Goal: Transaction & Acquisition: Subscribe to service/newsletter

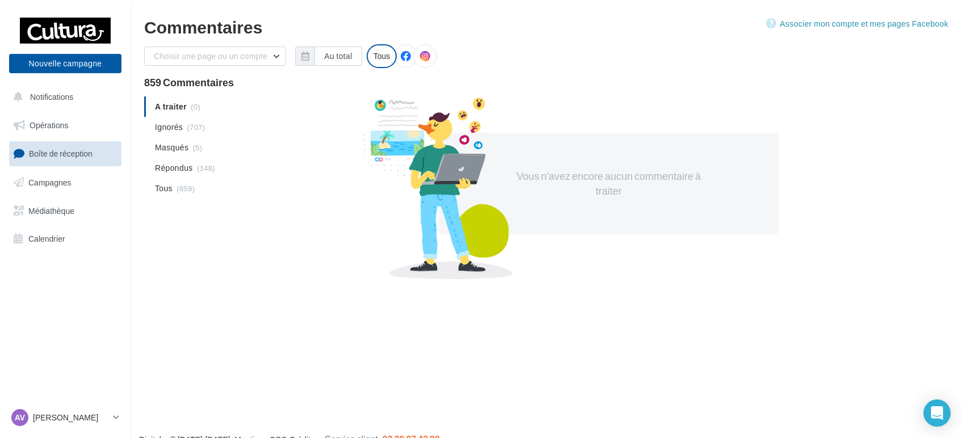
scroll to position [18, 0]
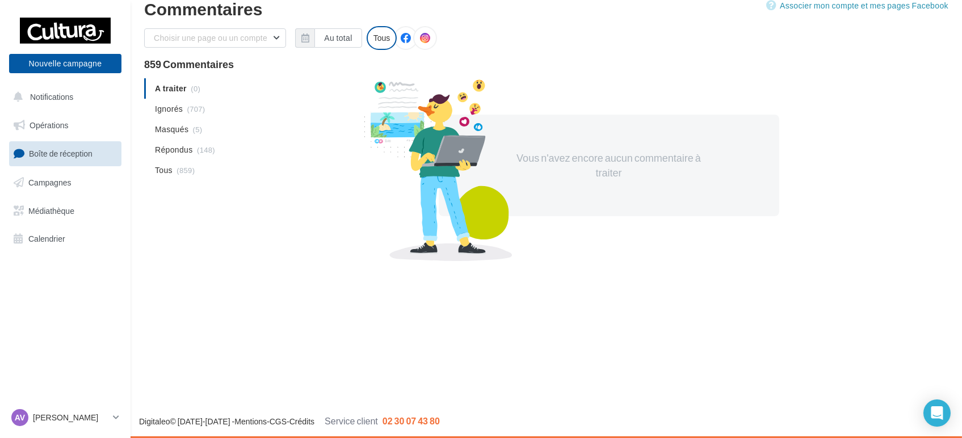
click at [56, 180] on span "Campagnes" at bounding box center [49, 183] width 43 height 10
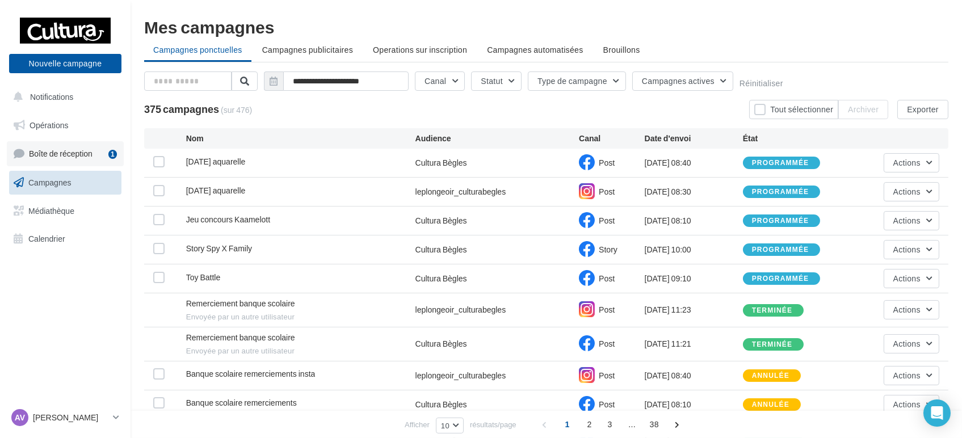
click at [68, 144] on link "Boîte de réception 1" at bounding box center [65, 153] width 117 height 24
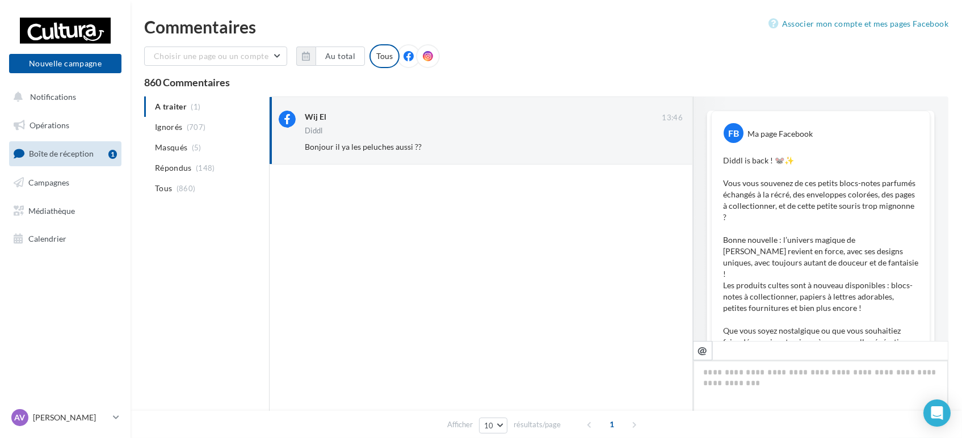
scroll to position [435, 0]
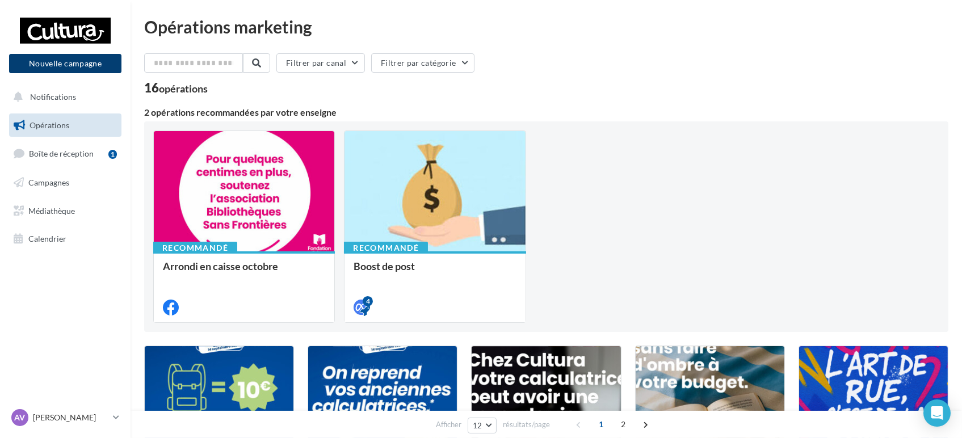
click at [95, 66] on button "Nouvelle campagne" at bounding box center [65, 63] width 112 height 19
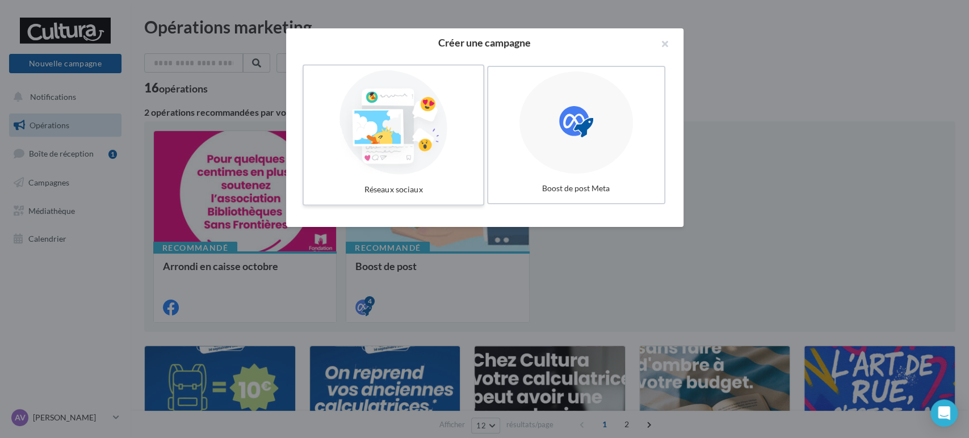
click at [449, 112] on div at bounding box center [393, 122] width 170 height 104
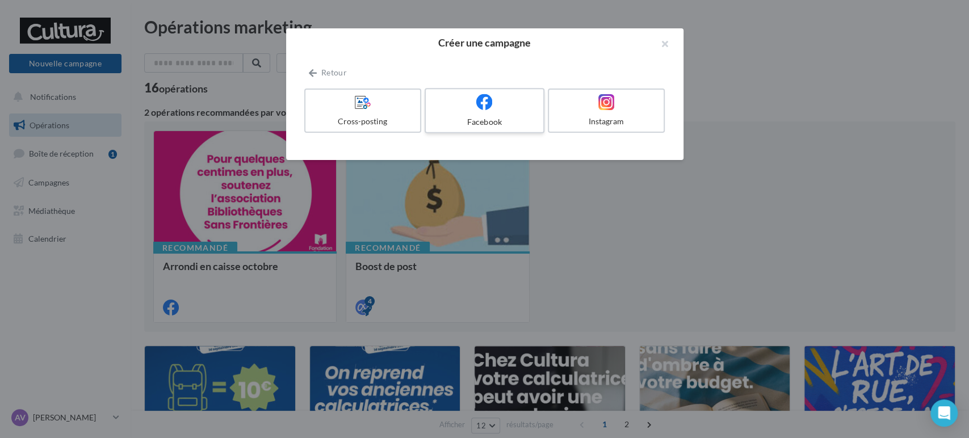
click at [502, 112] on label "Facebook" at bounding box center [485, 110] width 120 height 45
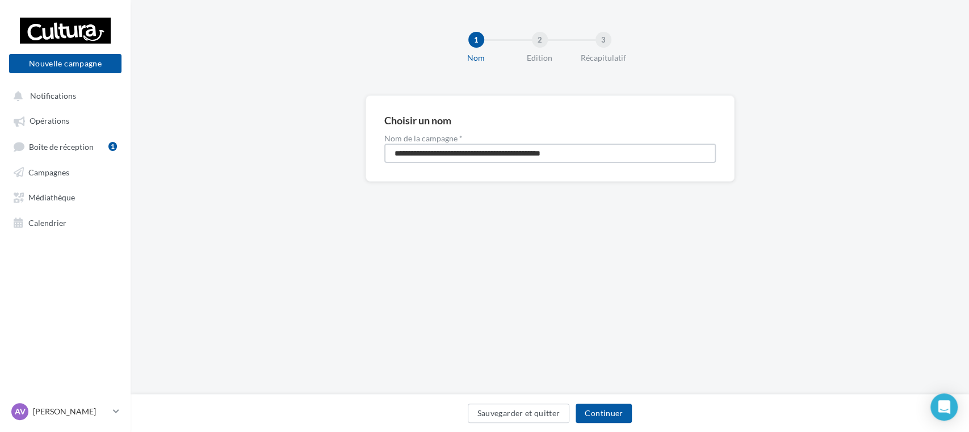
click at [486, 158] on input "**********" at bounding box center [549, 153] width 331 height 19
click at [418, 152] on input "**********" at bounding box center [549, 153] width 331 height 19
click at [427, 157] on input "**********" at bounding box center [549, 153] width 331 height 19
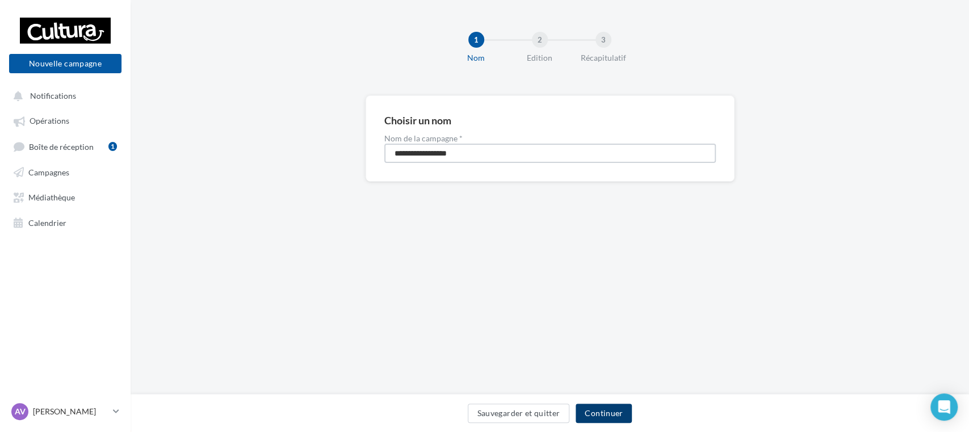
type input "**********"
click at [581, 408] on button "Continuer" at bounding box center [603, 413] width 56 height 19
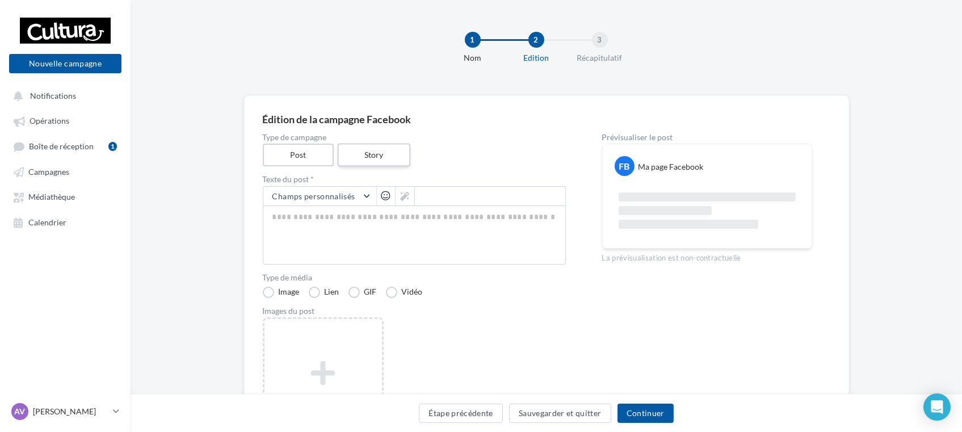
click at [365, 153] on label "Story" at bounding box center [374, 155] width 73 height 23
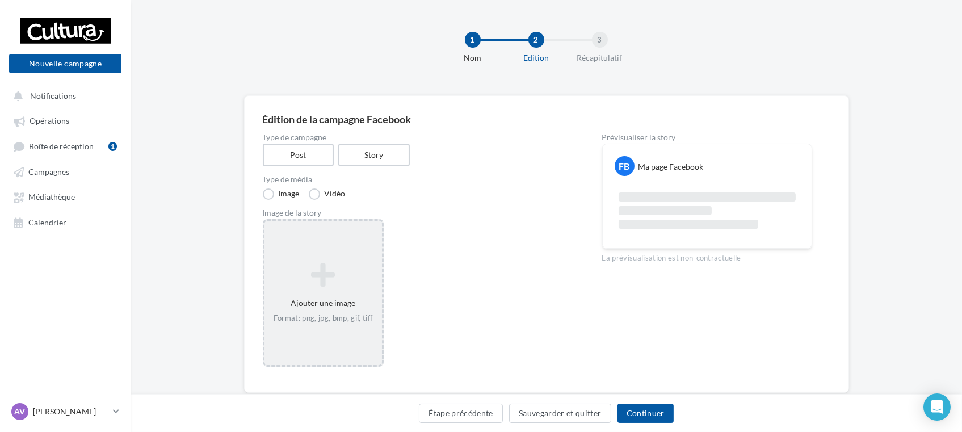
click at [323, 272] on icon at bounding box center [323, 274] width 108 height 27
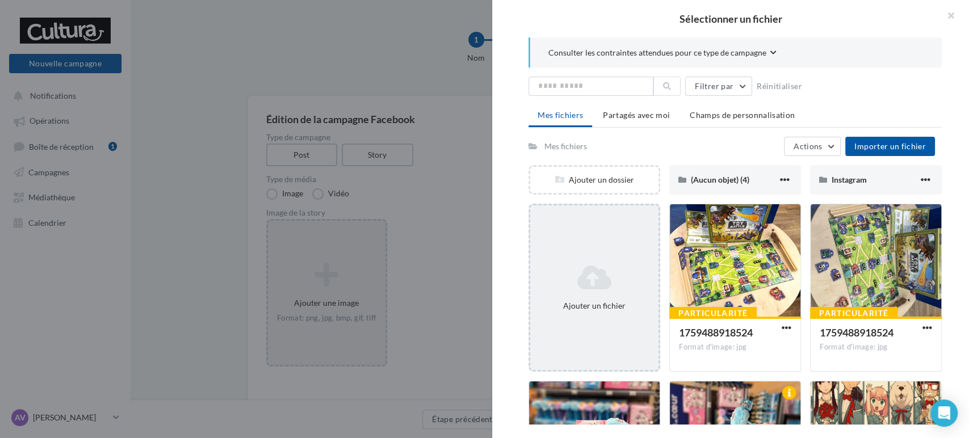
click at [606, 271] on icon at bounding box center [594, 277] width 119 height 27
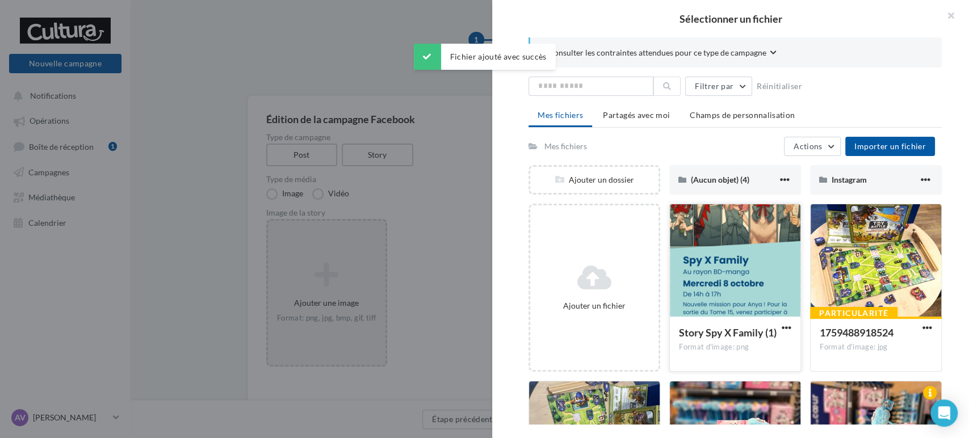
click at [736, 297] on div at bounding box center [735, 261] width 131 height 114
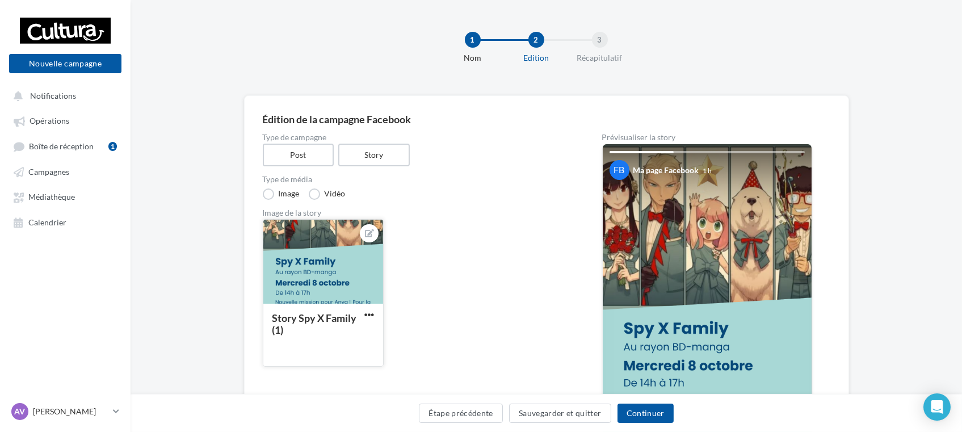
scroll to position [194, 0]
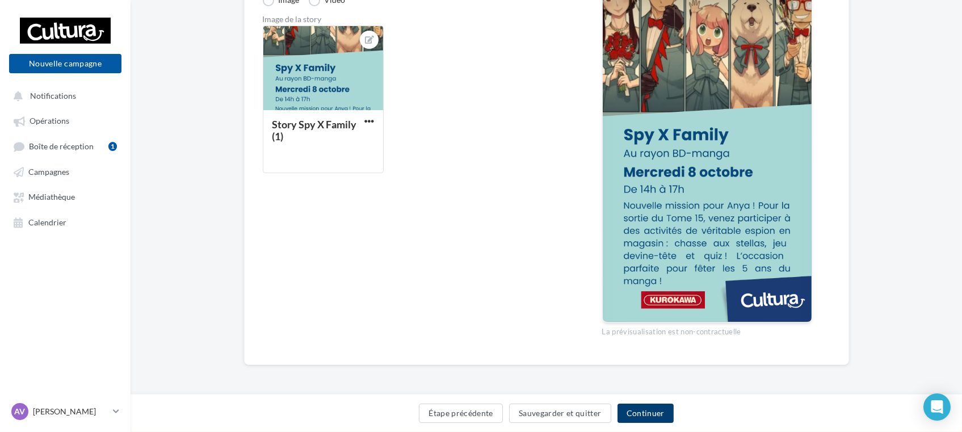
click at [636, 411] on button "Continuer" at bounding box center [645, 413] width 56 height 19
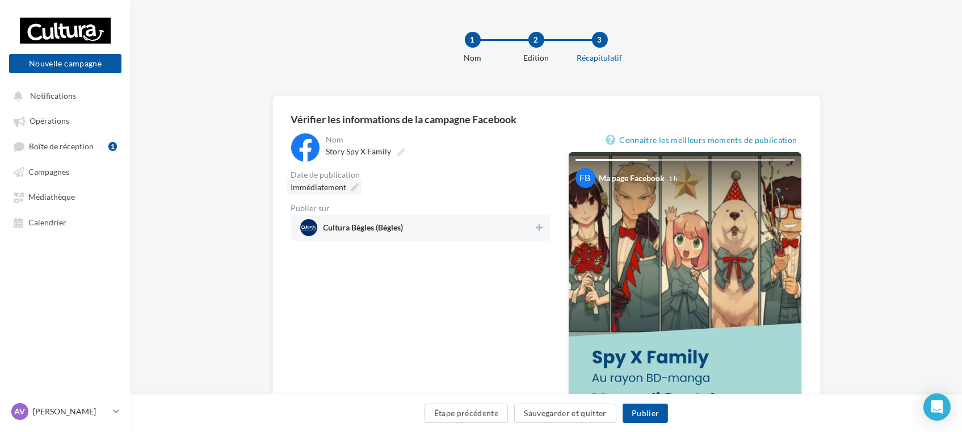
click at [347, 186] on div "Immédiatement" at bounding box center [324, 187] width 75 height 16
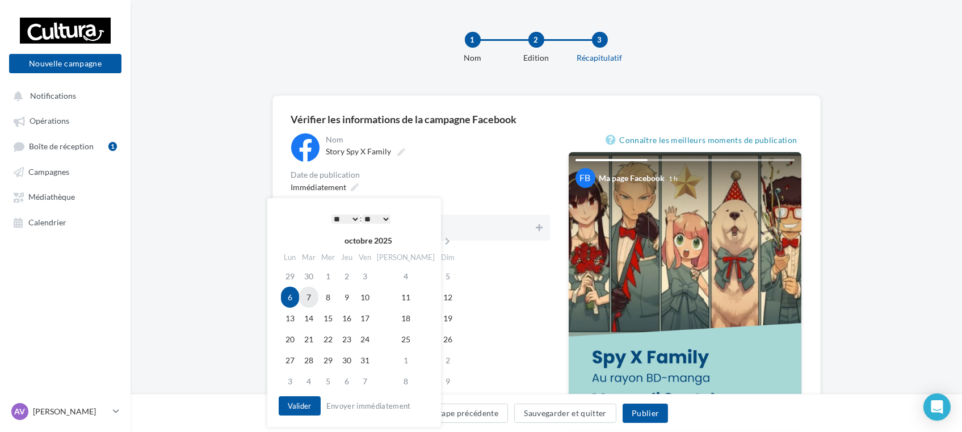
click at [310, 294] on td "7" at bounding box center [308, 297] width 19 height 21
click at [350, 217] on select "* * * * * * * * * * ** ** ** ** ** ** ** ** ** ** ** ** ** **" at bounding box center [345, 219] width 28 height 9
click at [380, 221] on select "** ** ** ** ** **" at bounding box center [376, 219] width 28 height 9
click at [296, 403] on button "Valider" at bounding box center [300, 405] width 42 height 19
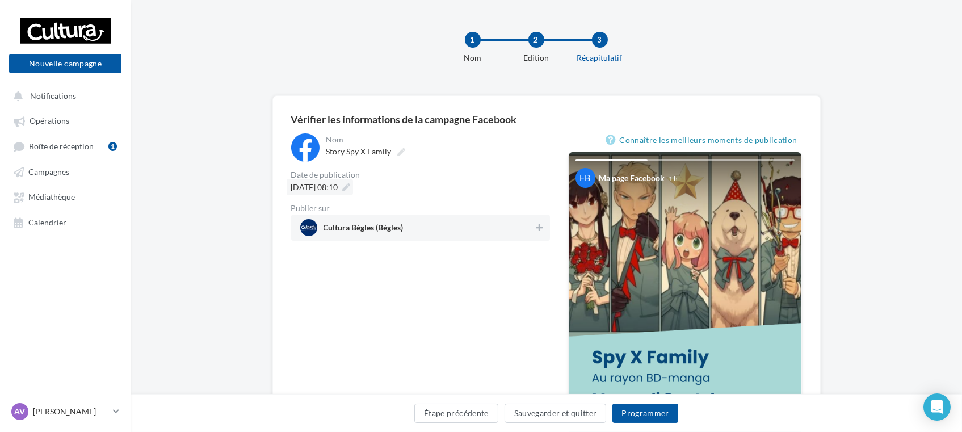
click at [353, 193] on div "07/10/2025 à 08:10" at bounding box center [320, 187] width 66 height 16
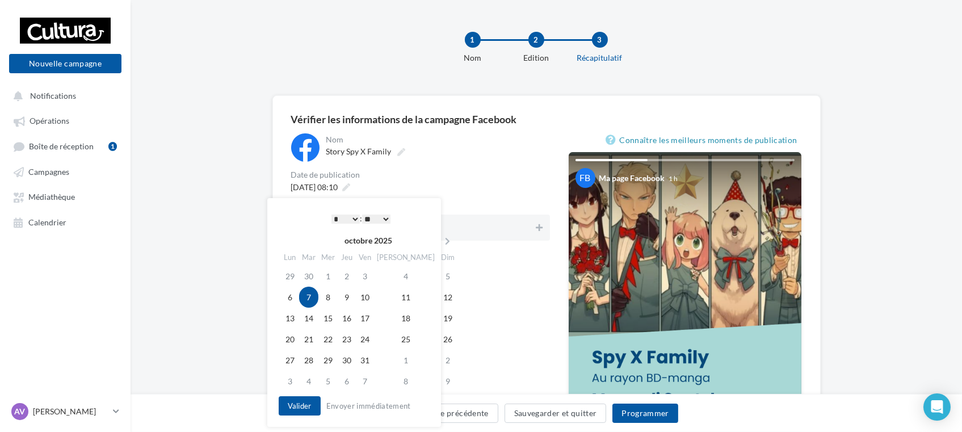
click at [348, 222] on select "* * * * * * * * * * ** ** ** ** ** ** ** ** ** ** ** ** ** **" at bounding box center [345, 219] width 28 height 9
click at [300, 408] on button "Valider" at bounding box center [300, 405] width 42 height 19
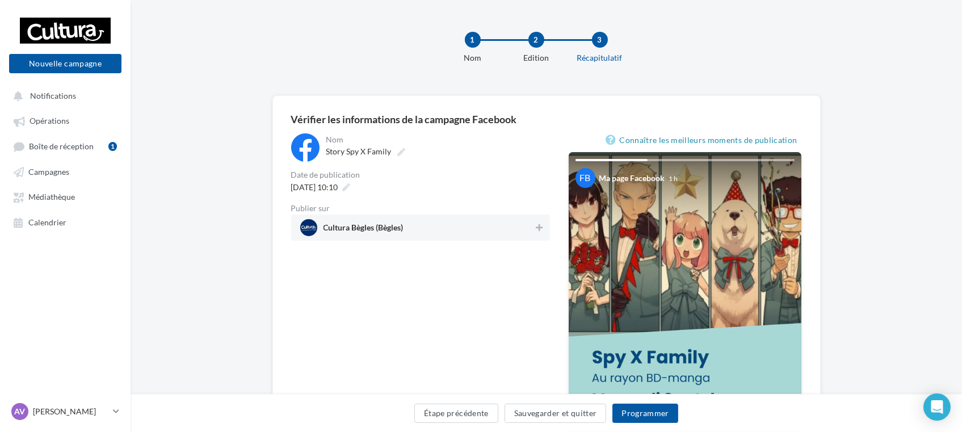
click at [372, 341] on div "**********" at bounding box center [420, 357] width 259 height 448
click at [541, 221] on button at bounding box center [538, 228] width 11 height 14
click at [659, 417] on button "Programmer" at bounding box center [645, 413] width 66 height 19
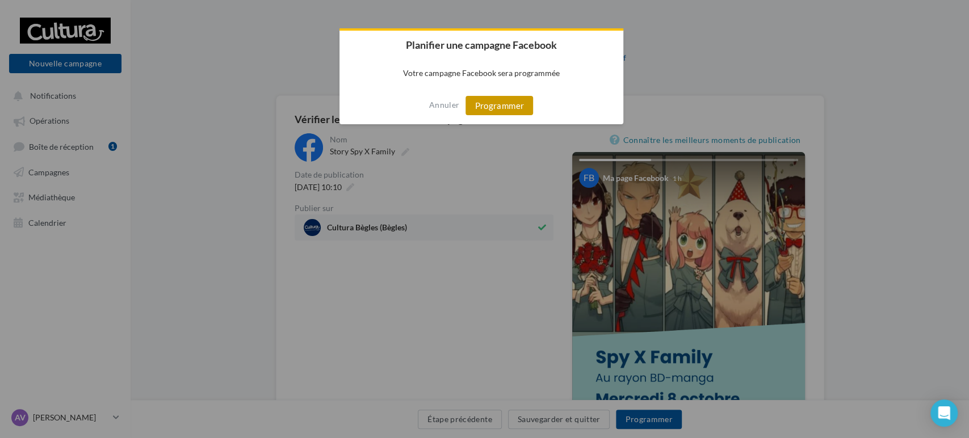
click at [491, 106] on button "Programmer" at bounding box center [499, 105] width 68 height 19
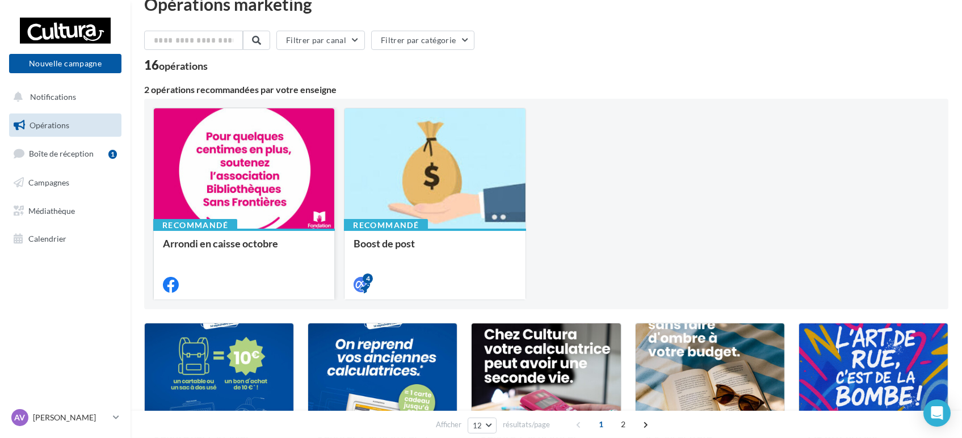
scroll to position [22, 0]
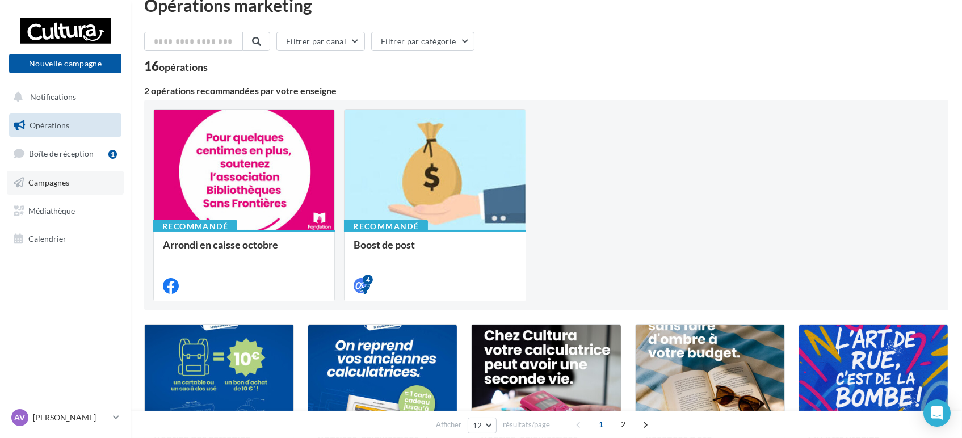
click at [63, 176] on link "Campagnes" at bounding box center [65, 183] width 117 height 24
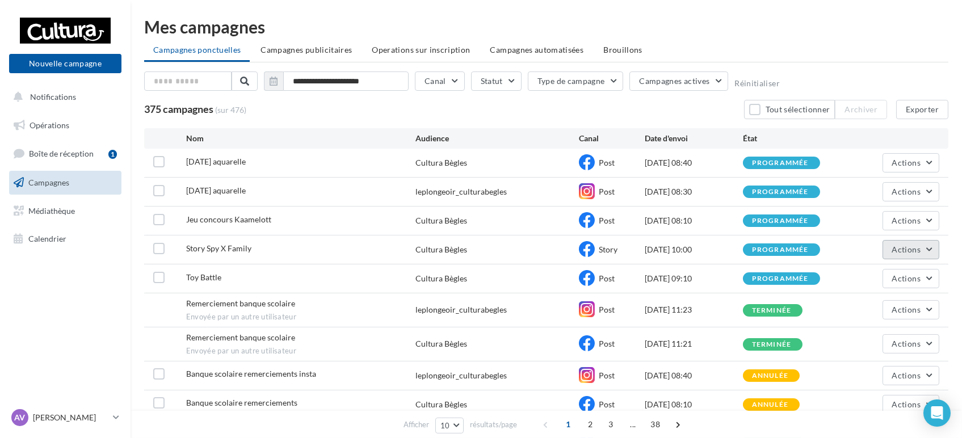
click at [923, 247] on button "Actions" at bounding box center [911, 249] width 57 height 19
click at [856, 278] on button "Voir les résultats" at bounding box center [883, 277] width 114 height 30
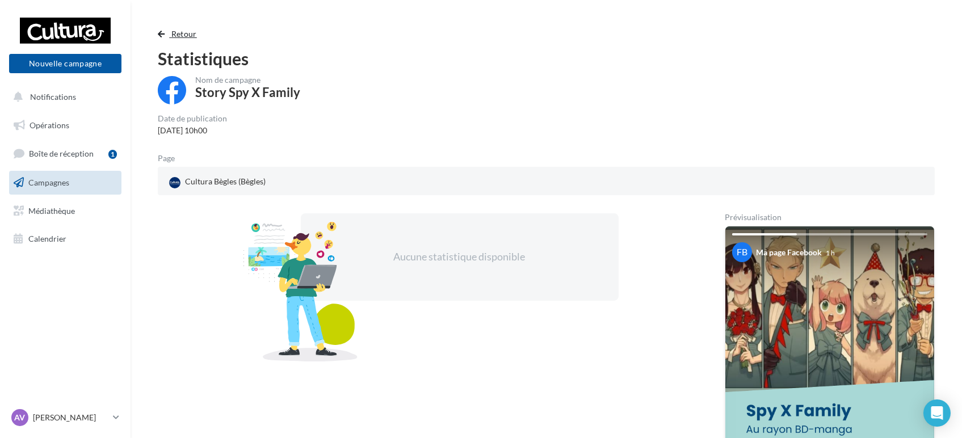
click at [164, 35] on span "button" at bounding box center [161, 34] width 7 height 8
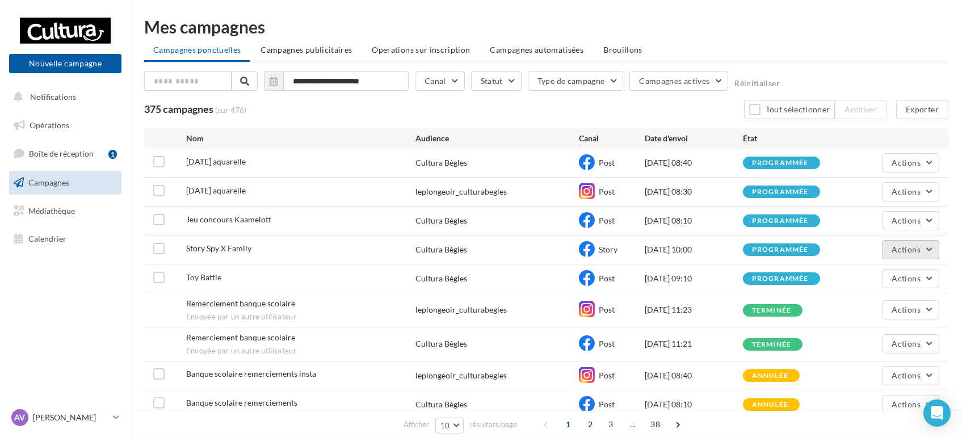
click at [928, 252] on button "Actions" at bounding box center [911, 249] width 57 height 19
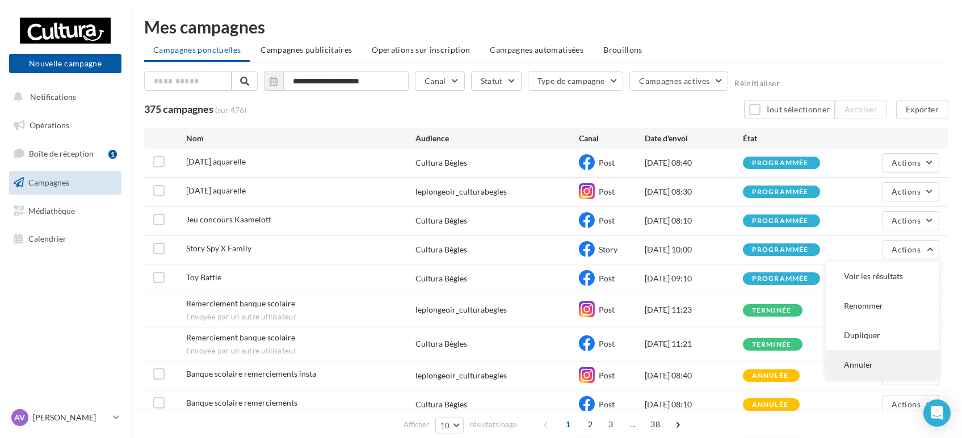
click at [863, 362] on button "Annuler" at bounding box center [883, 365] width 114 height 30
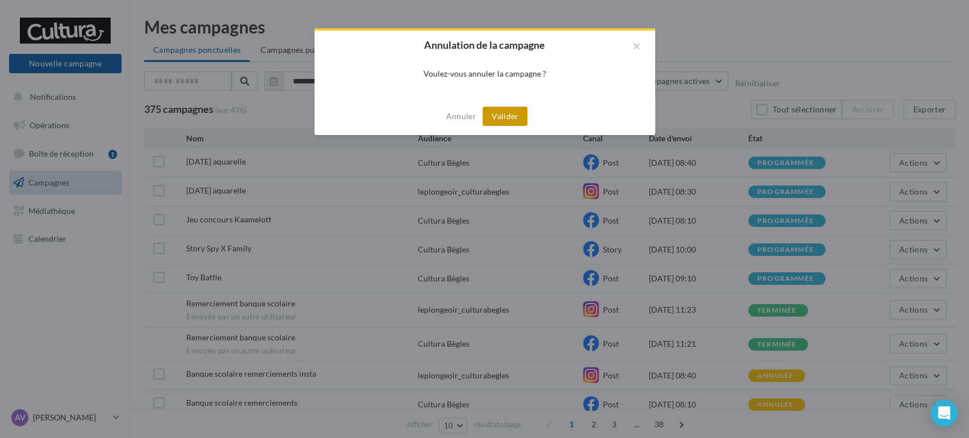
click at [501, 111] on button "Valider" at bounding box center [504, 116] width 45 height 19
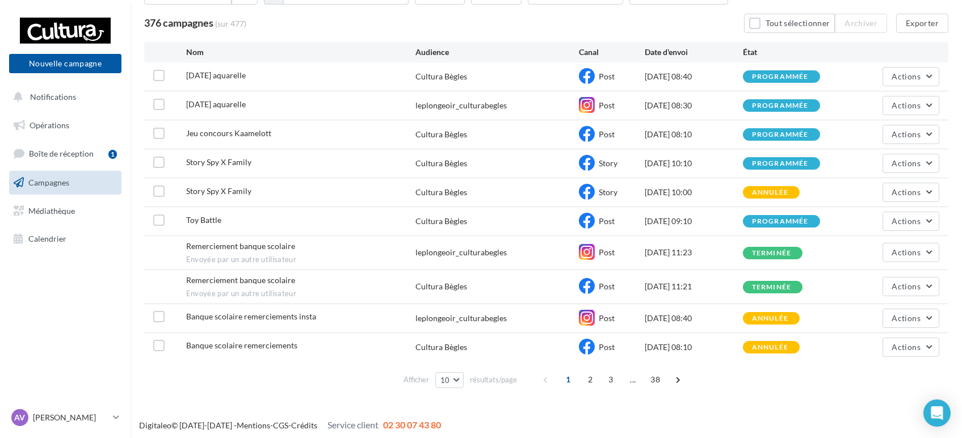
scroll to position [89, 0]
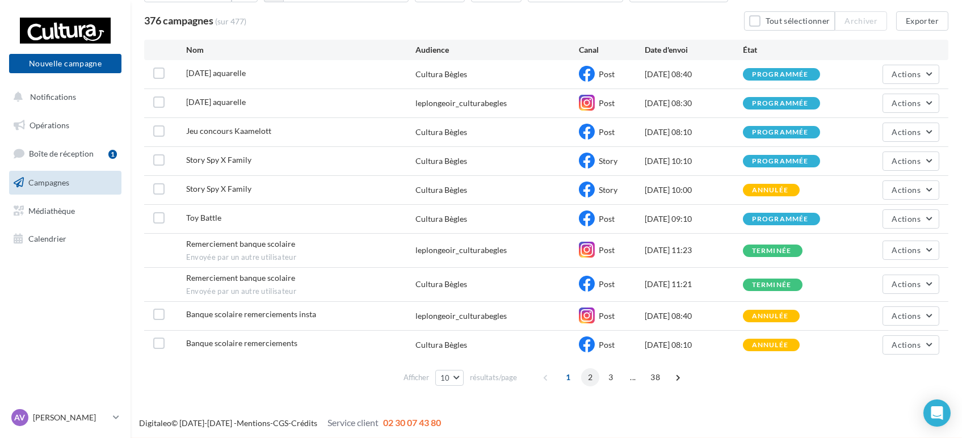
click at [587, 375] on span "2" at bounding box center [590, 377] width 18 height 18
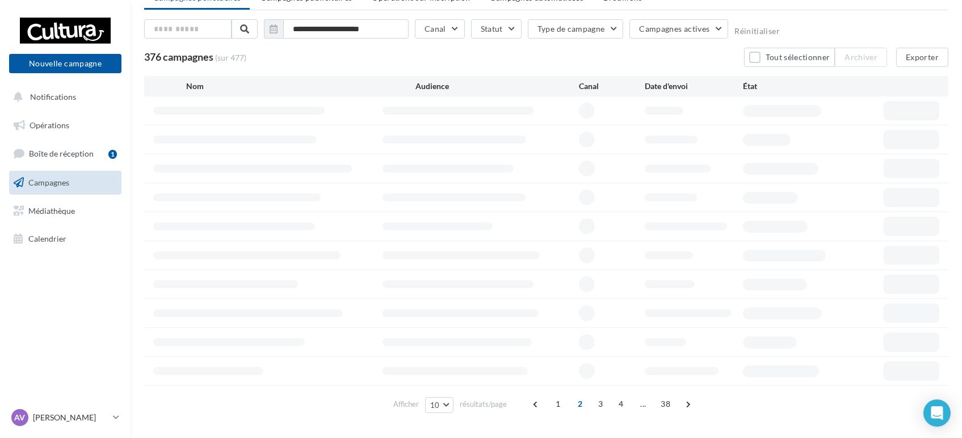
scroll to position [79, 0]
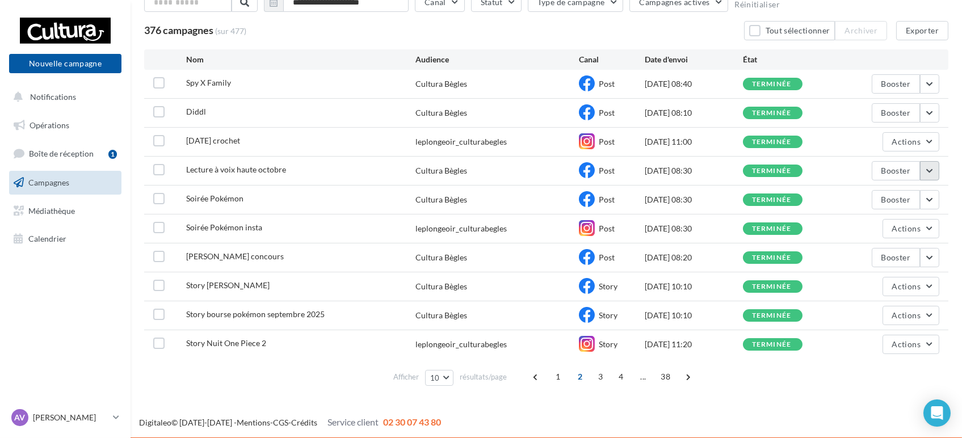
click at [935, 167] on button "button" at bounding box center [929, 170] width 19 height 19
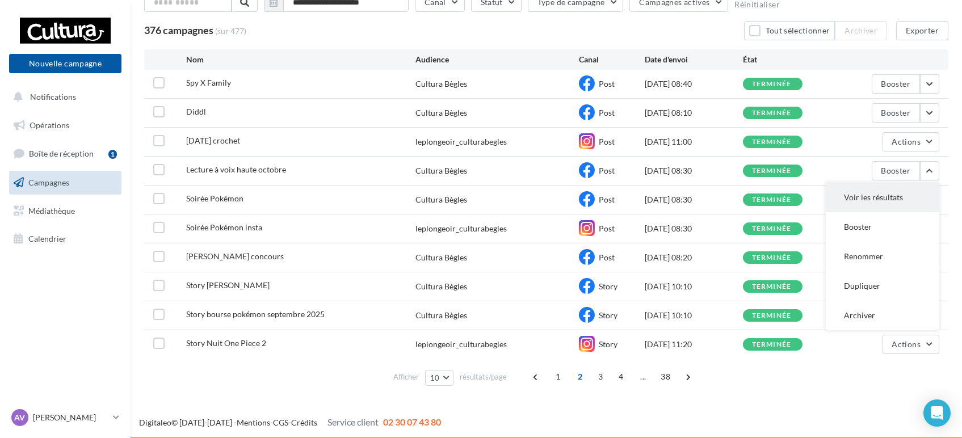
click at [844, 204] on button "Voir les résultats" at bounding box center [883, 198] width 114 height 30
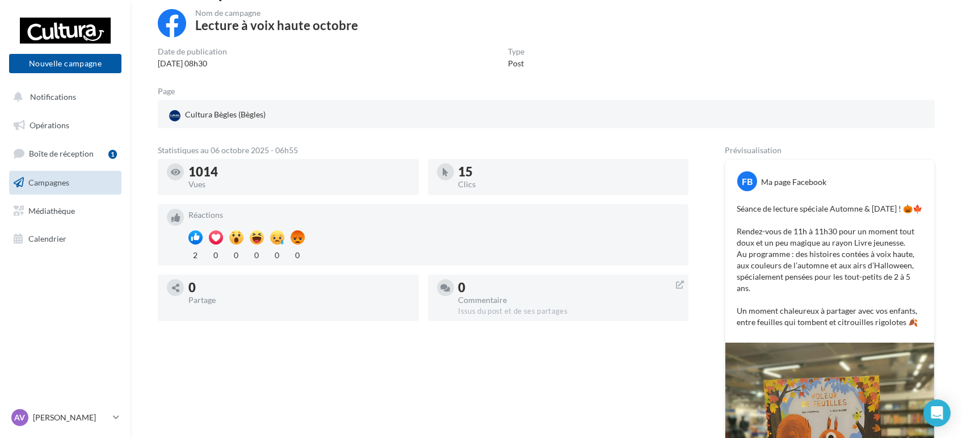
scroll to position [70, 0]
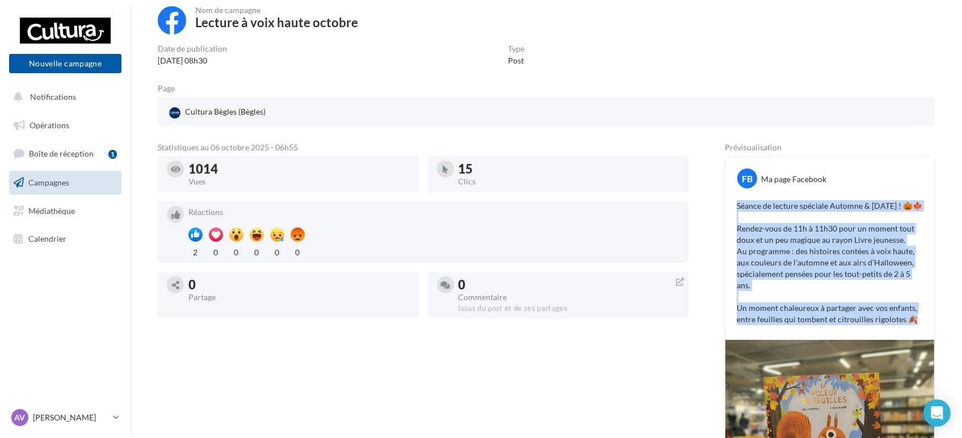
drag, startPoint x: 922, startPoint y: 334, endPoint x: 729, endPoint y: 200, distance: 234.6
click at [729, 200] on div "Séance de lecture spéciale Automne & Halloween ! 🎃🍁 Rendez-vous de 11h à 11h30 …" at bounding box center [829, 262] width 203 height 131
copy p "Séance de lecture spéciale Automne & Halloween ! 🎃🍁 Rendez-vous de 11h à 11h30 …"
click at [73, 65] on button "Nouvelle campagne" at bounding box center [65, 63] width 112 height 19
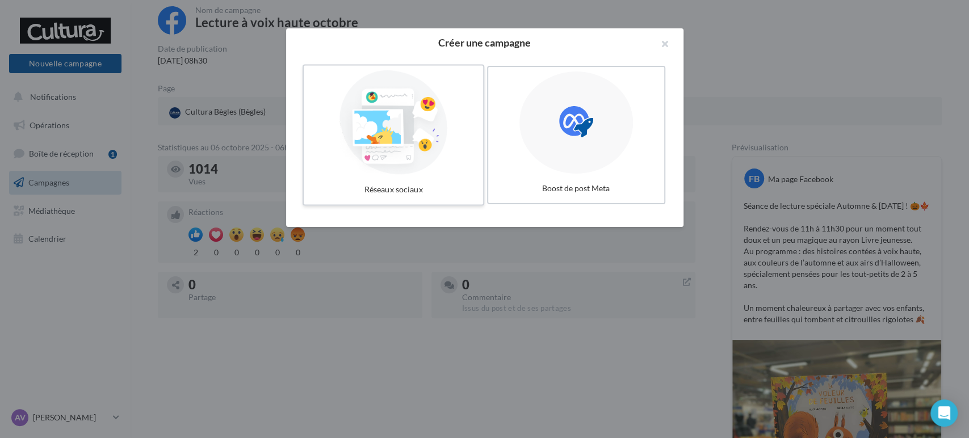
click at [413, 152] on div at bounding box center [393, 122] width 170 height 104
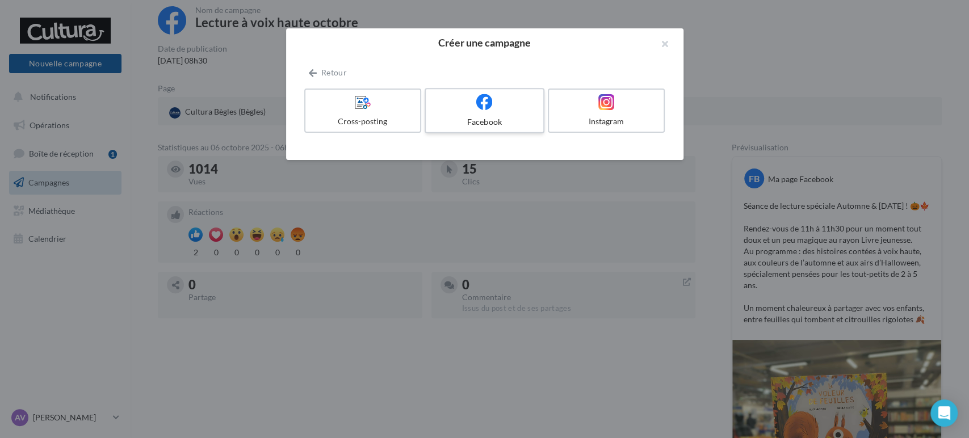
click at [475, 104] on div at bounding box center [484, 103] width 108 height 18
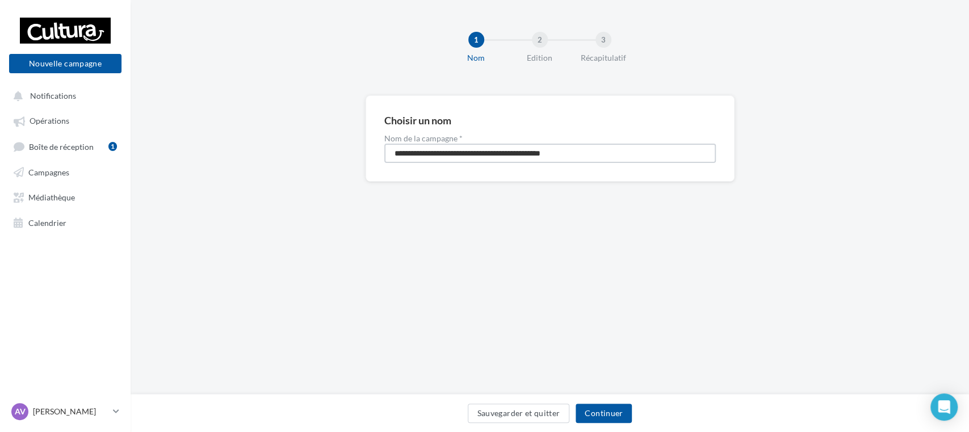
click at [428, 162] on input "**********" at bounding box center [549, 153] width 331 height 19
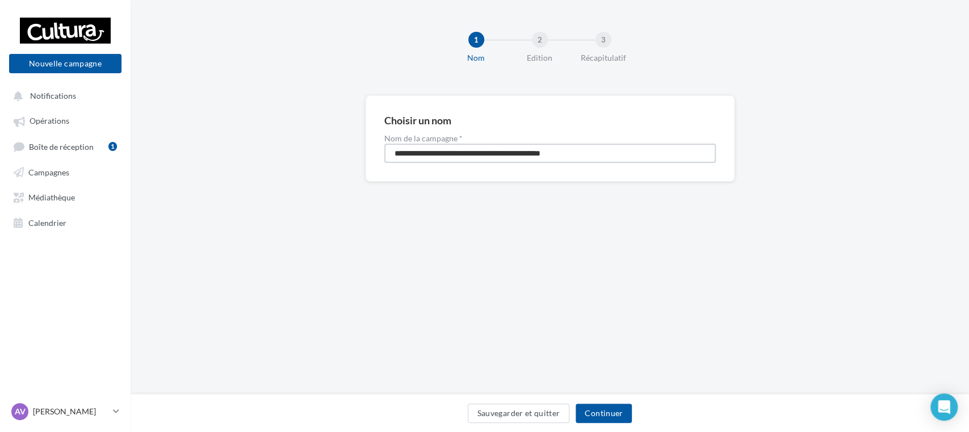
click at [428, 162] on input "**********" at bounding box center [549, 153] width 331 height 19
type input "**********"
click at [598, 407] on button "Continuer" at bounding box center [603, 413] width 56 height 19
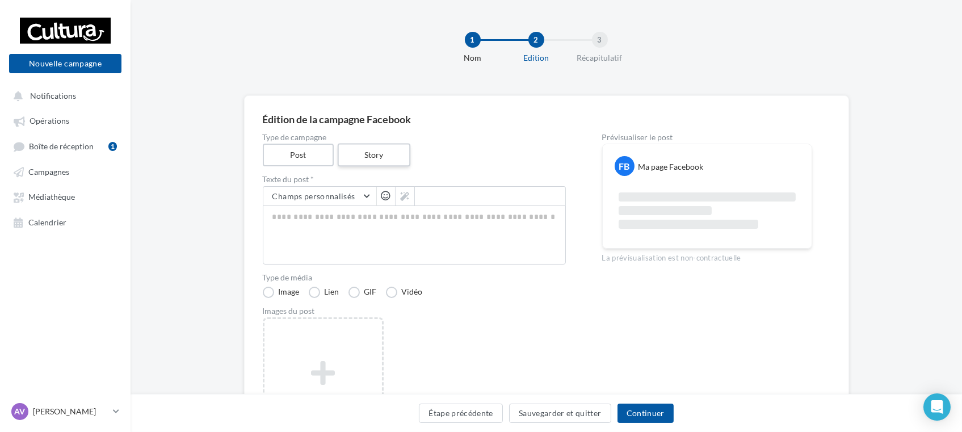
click at [385, 150] on label "Story" at bounding box center [374, 155] width 73 height 23
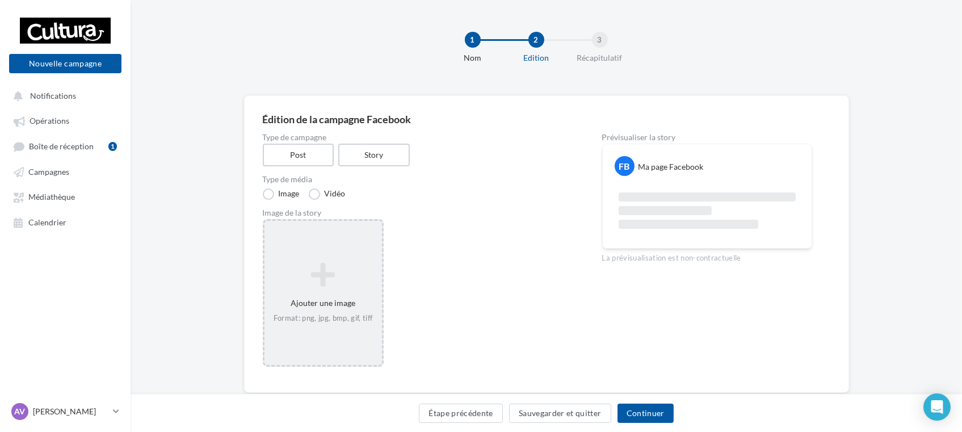
click at [321, 321] on div "Format: png, jpg, bmp, gif, tiff" at bounding box center [323, 318] width 108 height 10
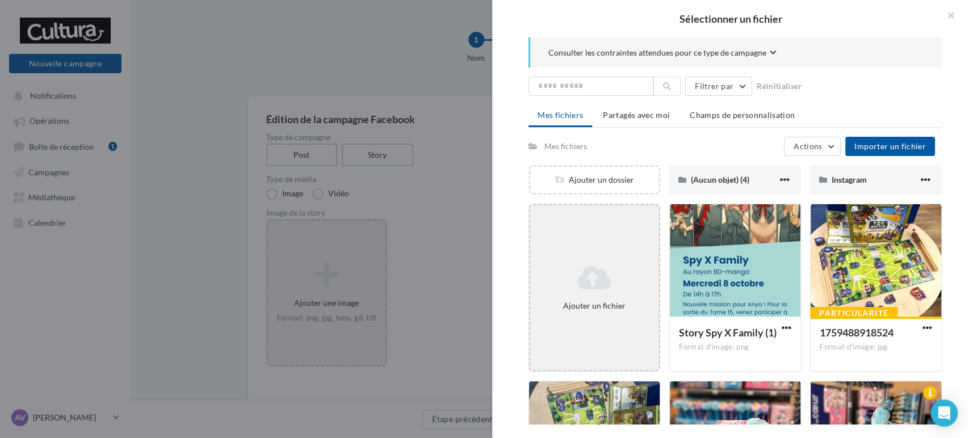
click at [611, 280] on icon at bounding box center [594, 277] width 119 height 27
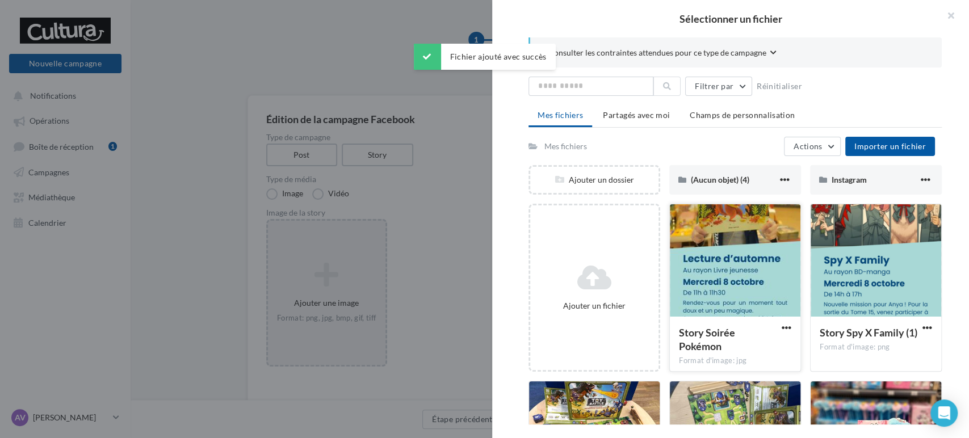
click at [736, 245] on div at bounding box center [735, 261] width 131 height 114
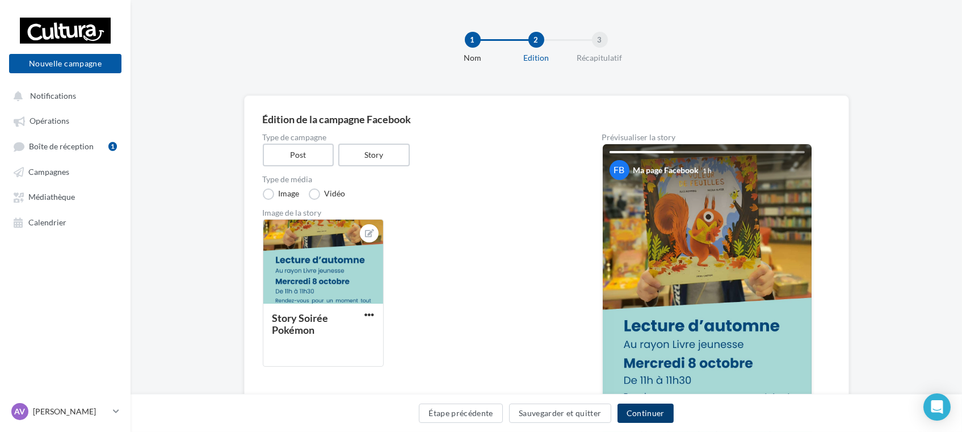
click at [670, 412] on button "Continuer" at bounding box center [645, 413] width 56 height 19
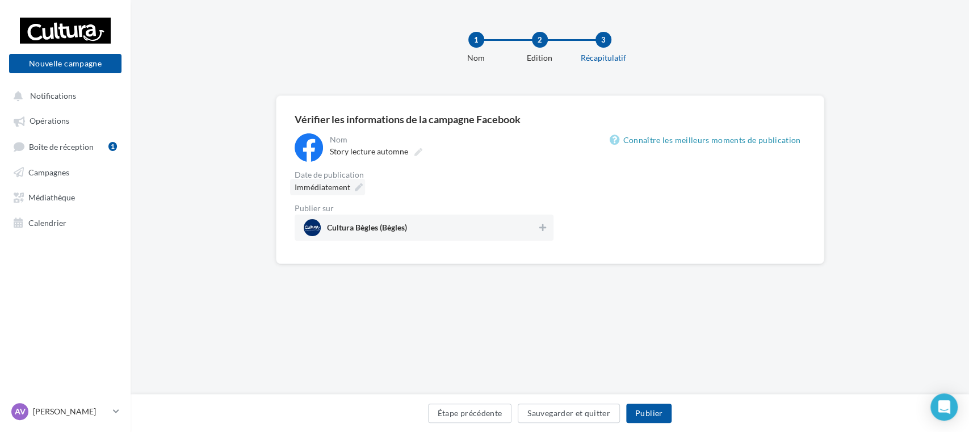
click at [331, 185] on span "Immédiatement" at bounding box center [323, 187] width 56 height 10
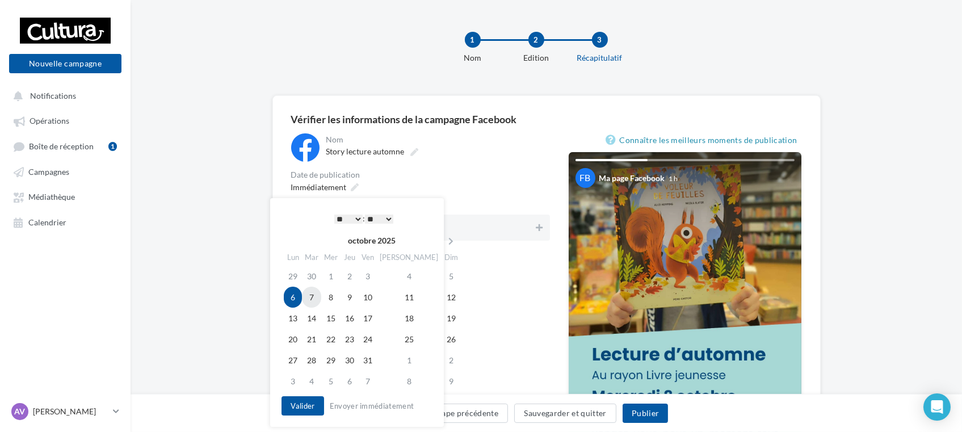
click at [316, 296] on td "7" at bounding box center [311, 297] width 19 height 21
click at [316, 296] on td "7" at bounding box center [308, 297] width 19 height 21
click at [341, 218] on select "* * * * * * * * * * ** ** ** ** ** ** ** ** ** ** ** ** ** **" at bounding box center [345, 219] width 28 height 9
click at [291, 410] on button "Valider" at bounding box center [300, 405] width 42 height 19
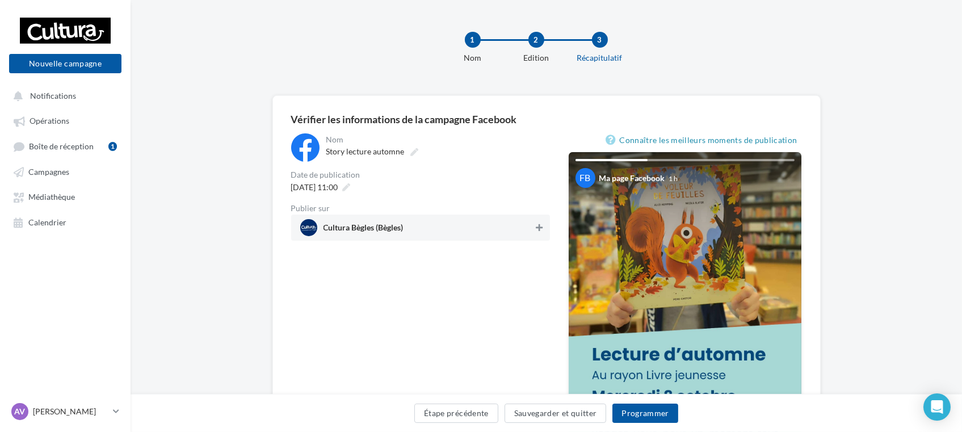
click at [541, 226] on icon at bounding box center [539, 228] width 7 height 8
click at [441, 377] on div "**********" at bounding box center [420, 357] width 259 height 448
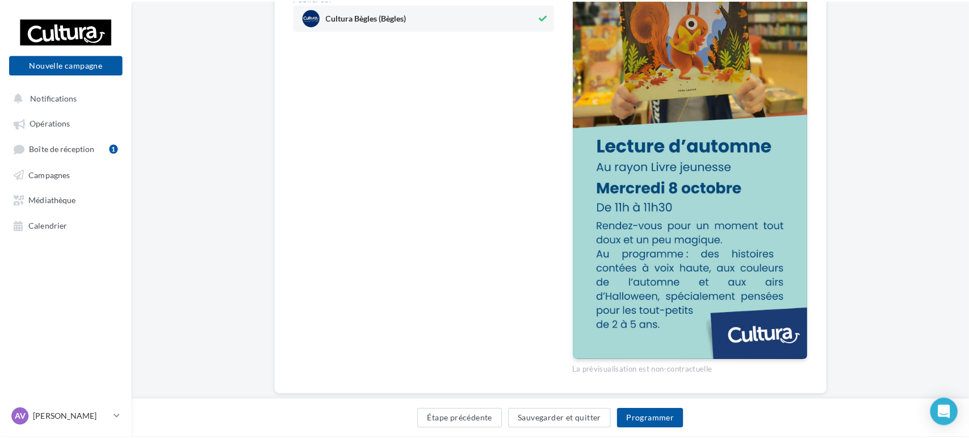
scroll to position [221, 0]
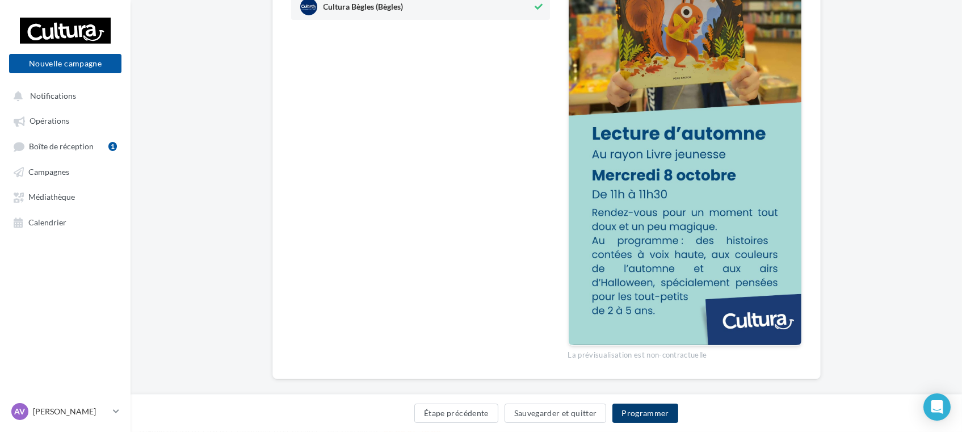
click at [636, 414] on button "Programmer" at bounding box center [645, 413] width 66 height 19
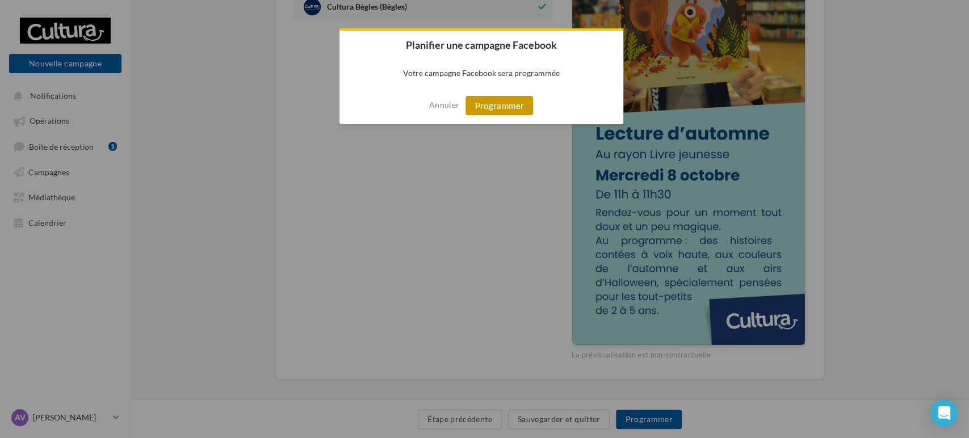
click at [492, 107] on button "Programmer" at bounding box center [499, 105] width 68 height 19
